Goal: Task Accomplishment & Management: Manage account settings

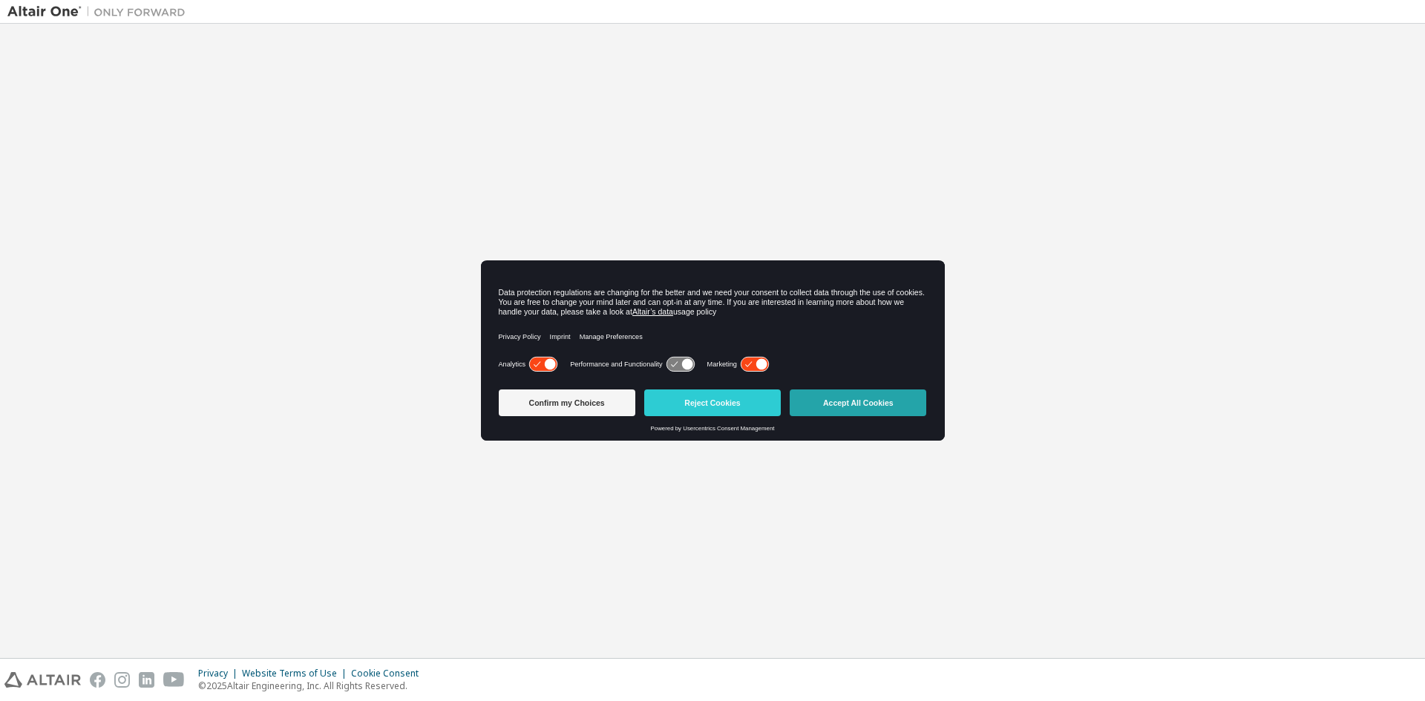
click at [837, 405] on button "Accept All Cookies" at bounding box center [858, 403] width 137 height 27
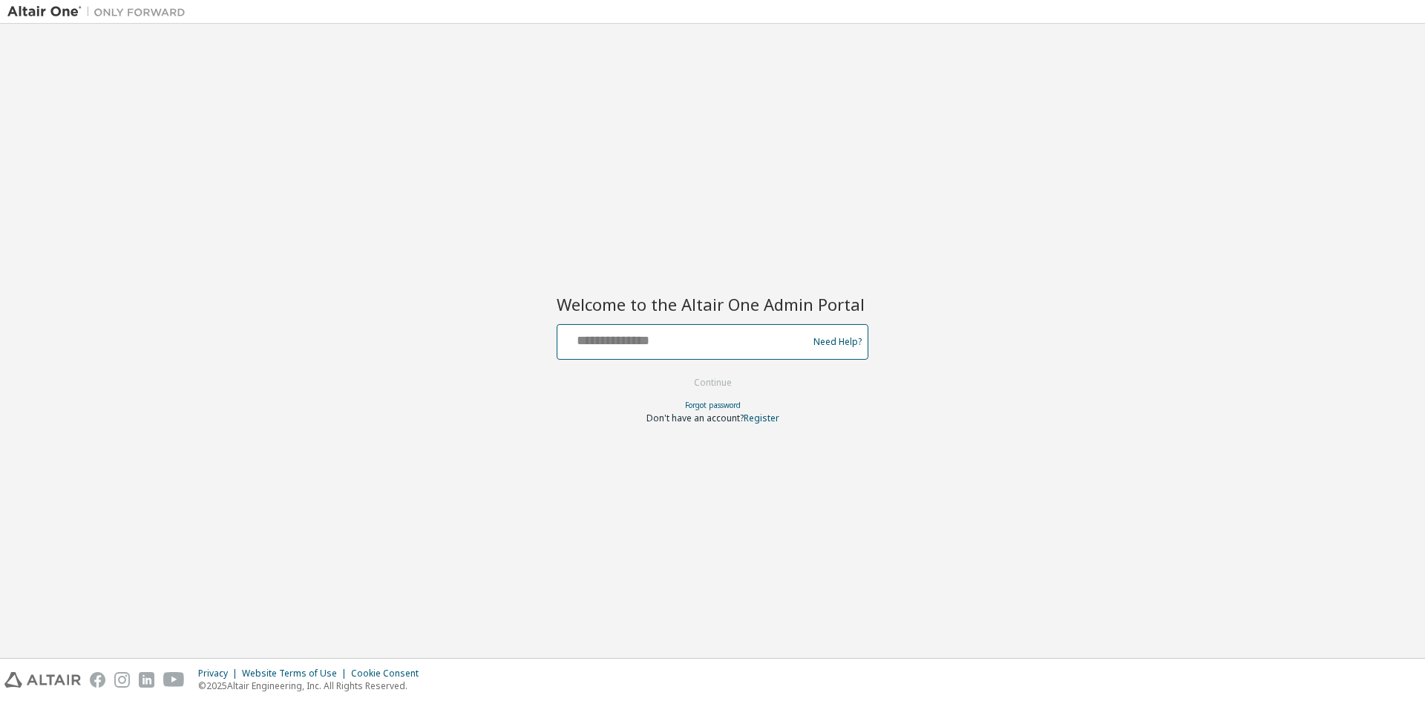
click at [687, 347] on input "text" at bounding box center [684, 339] width 243 height 22
click at [788, 176] on div "Welcome to the Altair One Admin Portal Need Help? Please make sure that you pro…" at bounding box center [712, 341] width 1410 height 620
click at [706, 402] on link "Forgot password" at bounding box center [713, 405] width 56 height 10
click at [618, 341] on input "text" at bounding box center [684, 339] width 243 height 22
click at [603, 343] on input "text" at bounding box center [684, 339] width 243 height 22
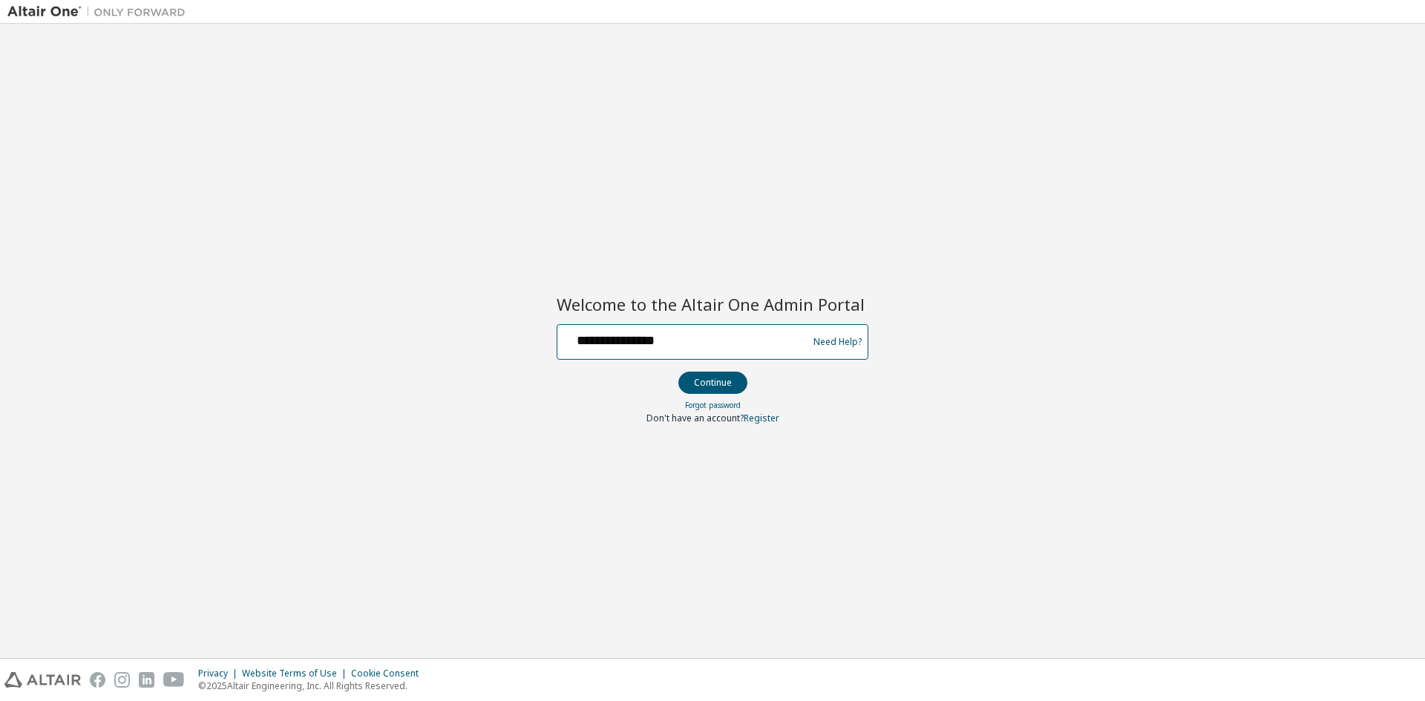
type input "**********"
click at [702, 383] on button "Continue" at bounding box center [712, 383] width 69 height 22
click at [699, 406] on link "Forgot password" at bounding box center [713, 405] width 56 height 10
